Goal: Communication & Community: Connect with others

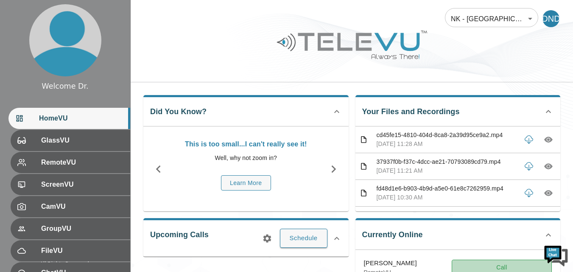
click at [504, 267] on button "Call" at bounding box center [502, 268] width 100 height 16
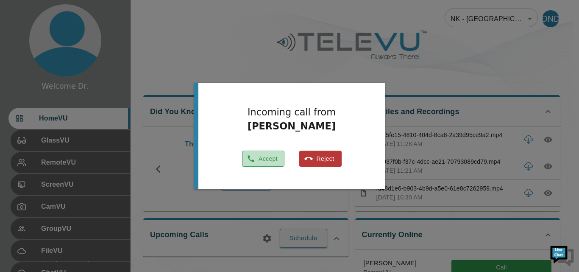
click at [260, 157] on button "Accept" at bounding box center [263, 159] width 42 height 17
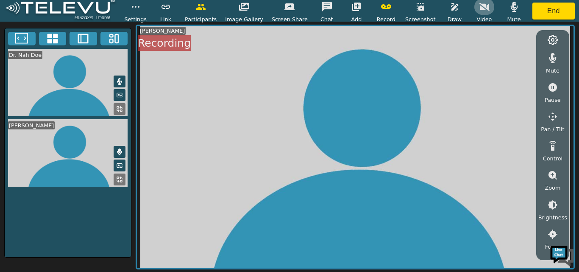
click at [480, 7] on icon "button" at bounding box center [485, 7] width 10 height 8
click at [357, 260] on video at bounding box center [355, 147] width 437 height 242
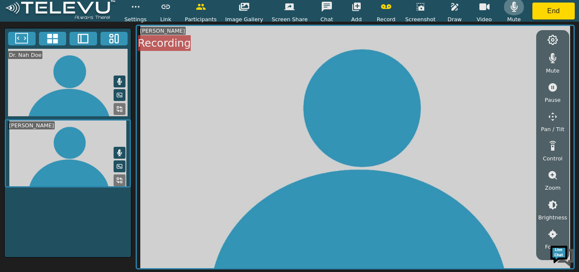
click at [509, 6] on icon "button" at bounding box center [514, 7] width 10 height 10
click at [551, 62] on icon "button" at bounding box center [553, 58] width 10 height 10
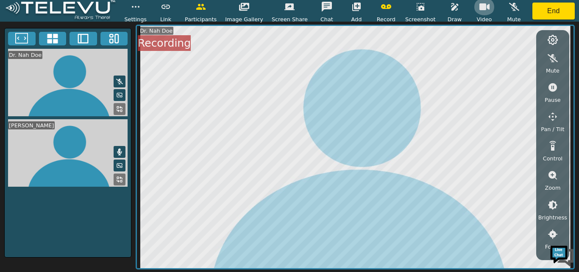
click at [480, 5] on icon "button" at bounding box center [485, 6] width 10 height 7
click at [480, 5] on icon "button" at bounding box center [485, 7] width 10 height 8
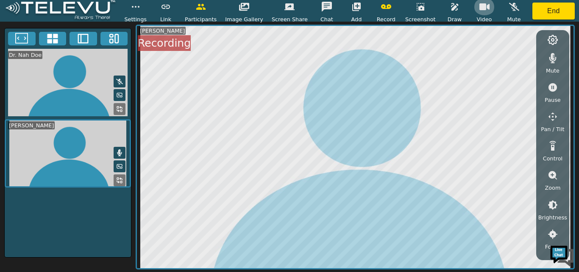
click at [480, 3] on icon "button" at bounding box center [485, 7] width 10 height 10
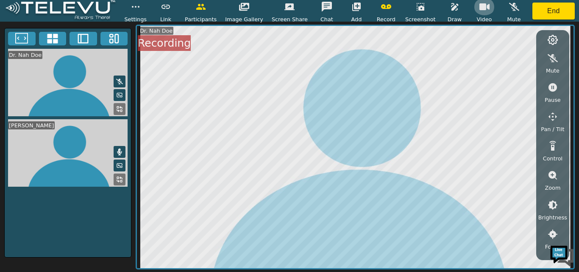
click at [480, 4] on icon "button" at bounding box center [485, 6] width 10 height 7
click at [480, 4] on icon "button" at bounding box center [485, 7] width 10 height 8
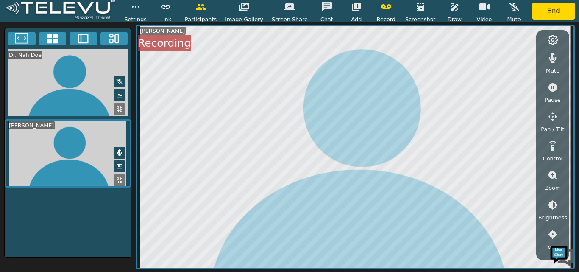
click at [81, 69] on video at bounding box center [68, 82] width 126 height 67
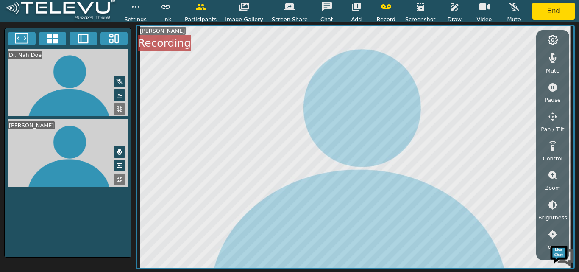
click at [81, 69] on video at bounding box center [68, 82] width 126 height 67
click at [56, 32] on icon at bounding box center [52, 38] width 13 height 13
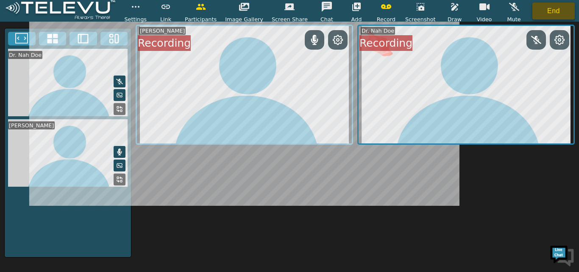
click at [561, 8] on button "End" at bounding box center [554, 11] width 42 height 17
